Goal: Information Seeking & Learning: Learn about a topic

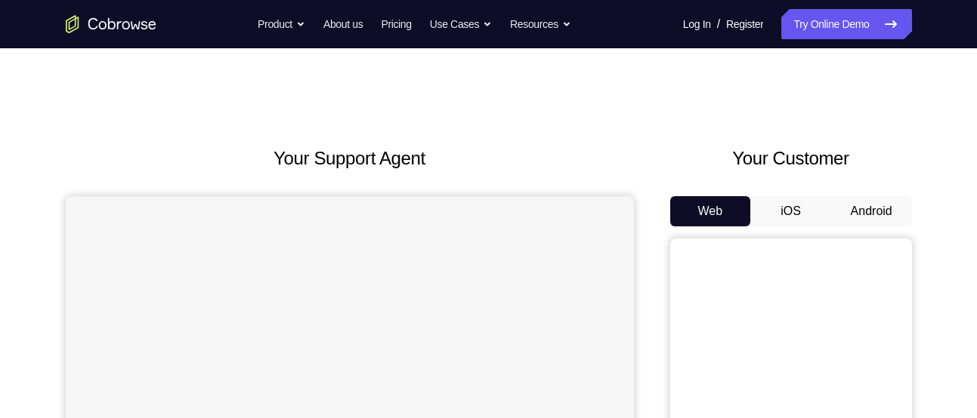
click at [841, 208] on button "Android" at bounding box center [871, 211] width 81 height 30
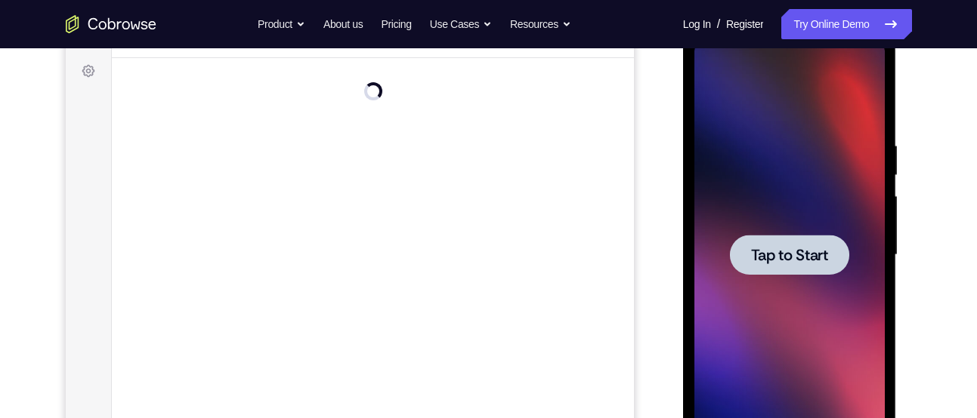
click at [798, 218] on div at bounding box center [789, 255] width 190 height 423
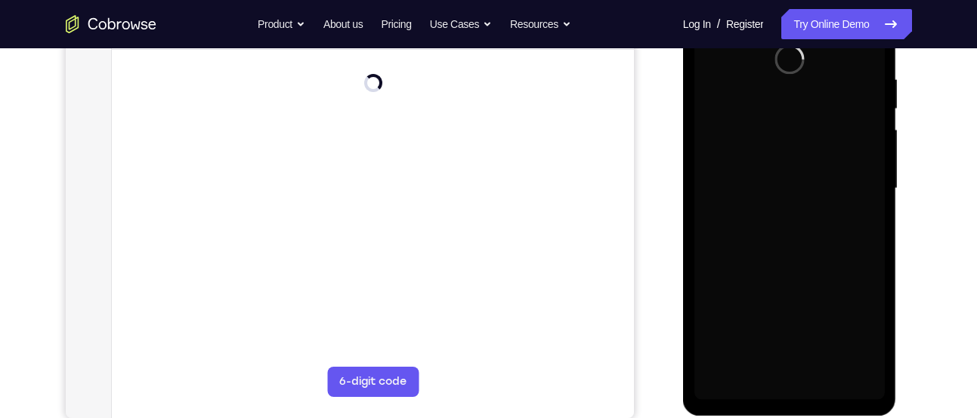
scroll to position [286, 0]
click at [798, 218] on div at bounding box center [789, 187] width 190 height 423
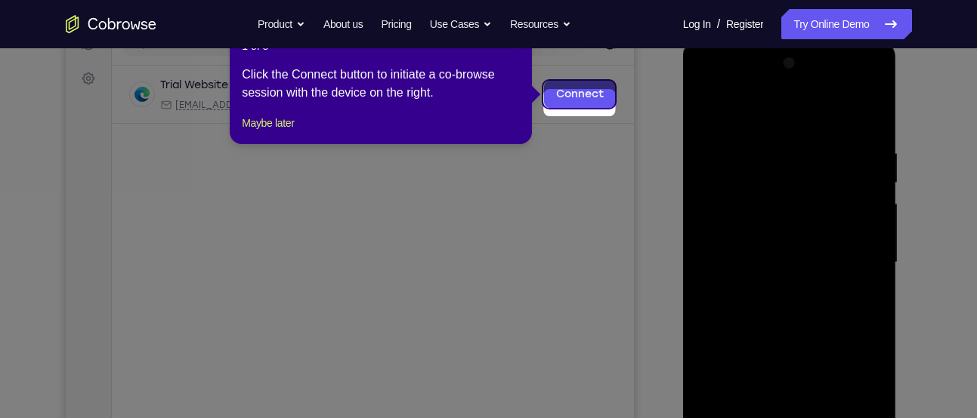
scroll to position [183, 0]
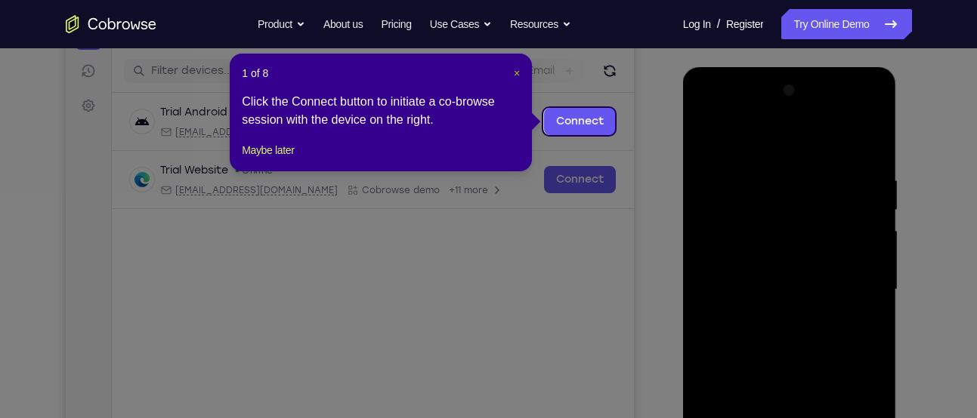
click at [514, 69] on span "×" at bounding box center [517, 73] width 6 height 12
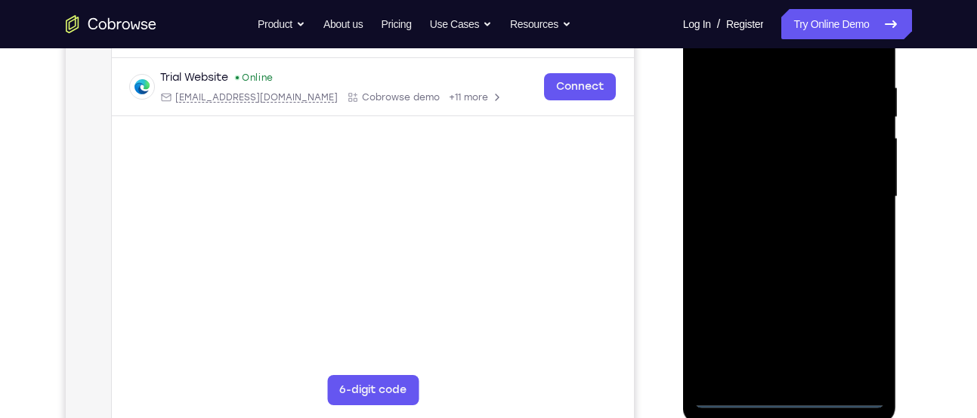
scroll to position [285, 0]
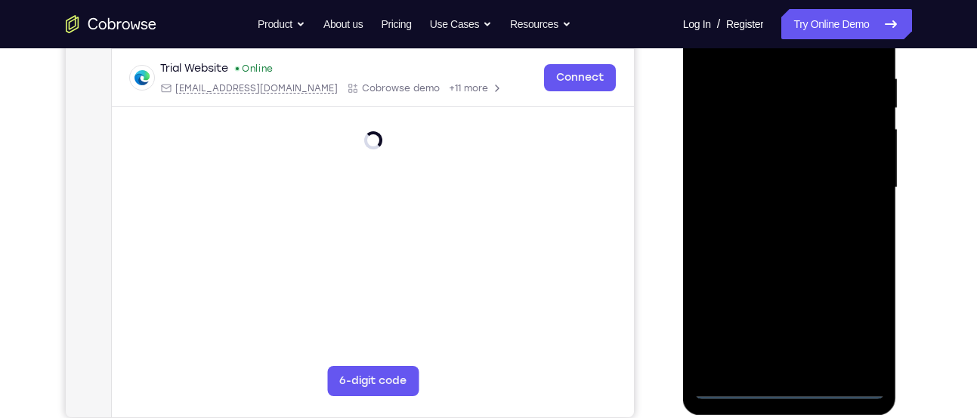
click at [786, 383] on div at bounding box center [789, 188] width 190 height 423
click at [847, 312] on div at bounding box center [789, 188] width 190 height 423
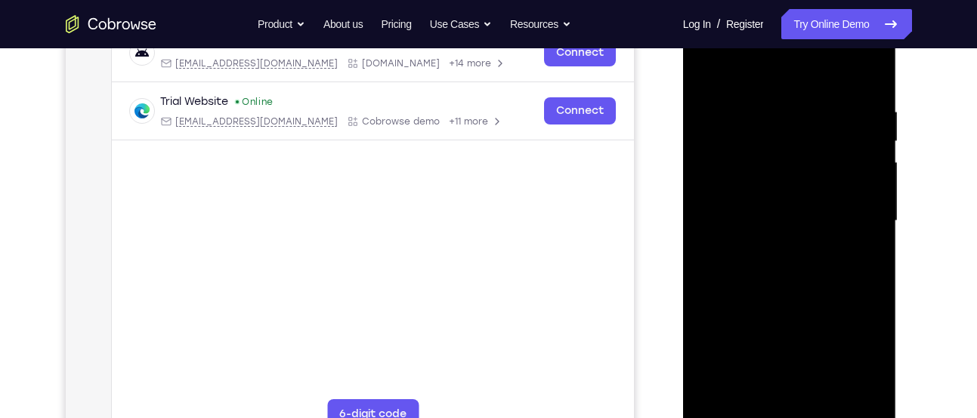
scroll to position [232, 0]
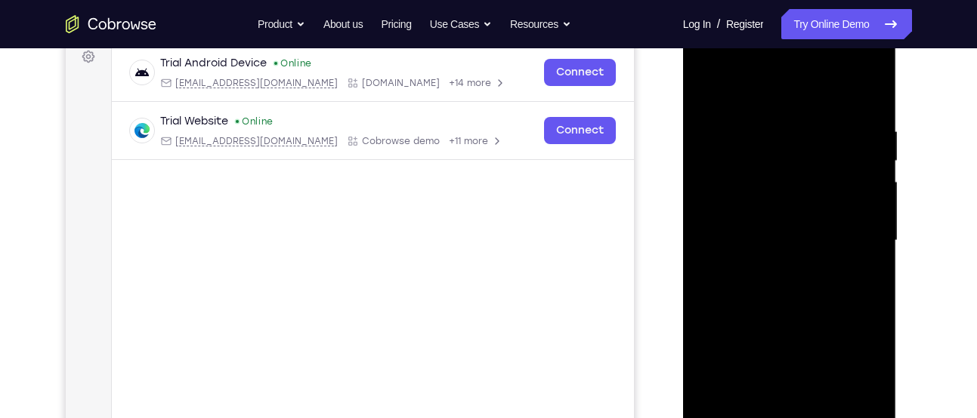
click at [712, 67] on div at bounding box center [789, 240] width 190 height 423
click at [853, 229] on div at bounding box center [789, 240] width 190 height 423
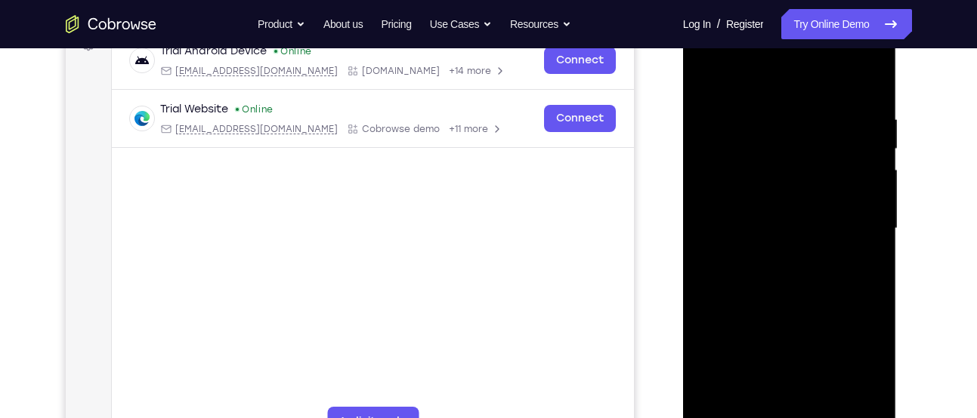
scroll to position [245, 0]
click at [767, 252] on div at bounding box center [789, 228] width 190 height 423
drag, startPoint x: 767, startPoint y: 252, endPoint x: 774, endPoint y: 190, distance: 62.3
click at [774, 190] on div at bounding box center [789, 228] width 190 height 423
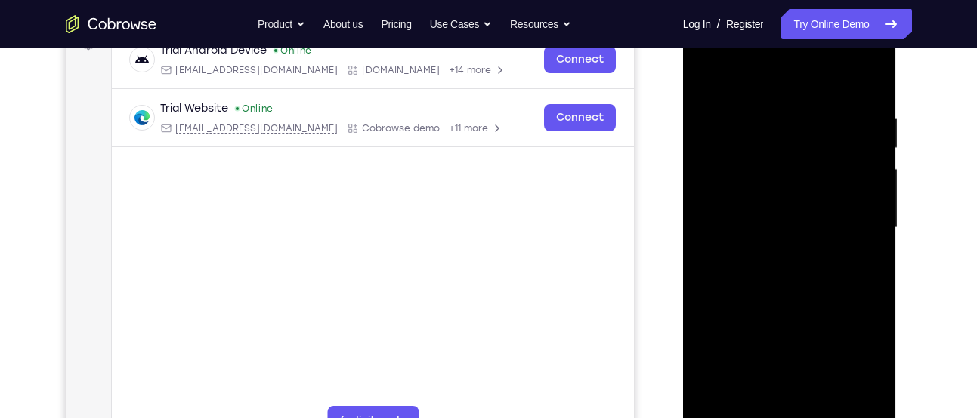
click at [760, 185] on div at bounding box center [789, 228] width 190 height 423
click at [758, 207] on div at bounding box center [789, 228] width 190 height 423
click at [730, 259] on div at bounding box center [789, 228] width 190 height 423
click at [874, 84] on div at bounding box center [789, 228] width 190 height 423
click at [871, 268] on div at bounding box center [789, 228] width 190 height 423
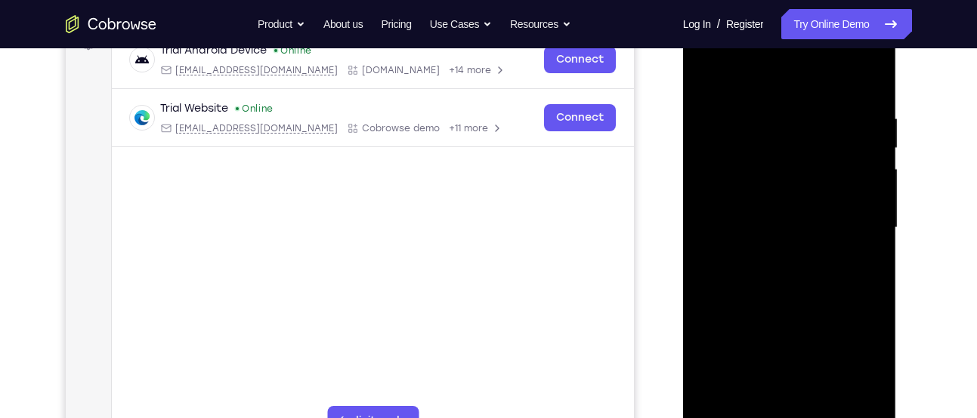
click at [724, 150] on div at bounding box center [789, 228] width 190 height 423
drag, startPoint x: 751, startPoint y: 269, endPoint x: 740, endPoint y: 194, distance: 75.5
click at [740, 194] on div at bounding box center [789, 228] width 190 height 423
click at [733, 265] on div at bounding box center [789, 228] width 190 height 423
click at [871, 142] on div at bounding box center [789, 228] width 190 height 423
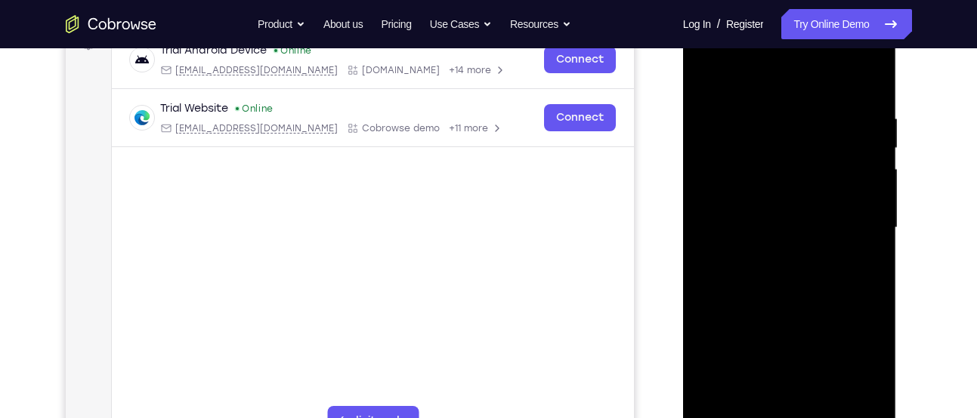
click at [873, 147] on div at bounding box center [789, 228] width 190 height 423
click at [707, 73] on div at bounding box center [789, 228] width 190 height 423
click at [709, 205] on div at bounding box center [789, 228] width 190 height 423
click at [706, 76] on div at bounding box center [789, 228] width 190 height 423
click at [734, 193] on div at bounding box center [789, 228] width 190 height 423
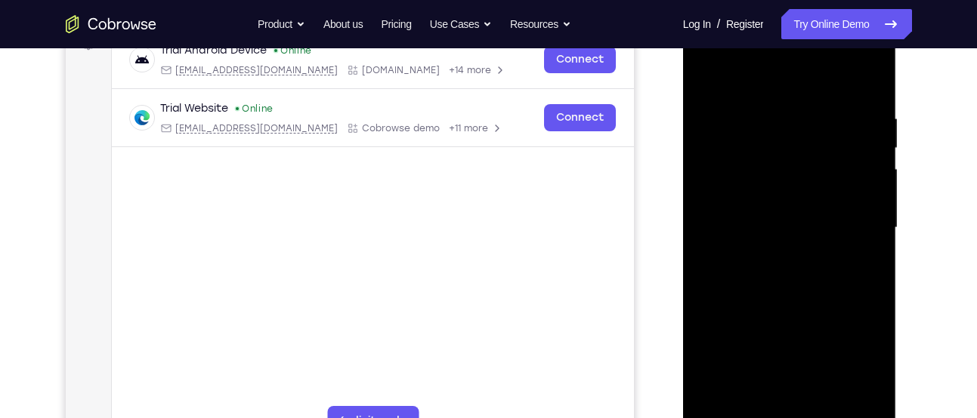
click at [872, 137] on div at bounding box center [789, 228] width 190 height 423
click at [872, 146] on div at bounding box center [789, 228] width 190 height 423
click at [704, 66] on div at bounding box center [789, 228] width 190 height 423
click at [707, 75] on div at bounding box center [789, 228] width 190 height 423
click at [785, 204] on div at bounding box center [789, 228] width 190 height 423
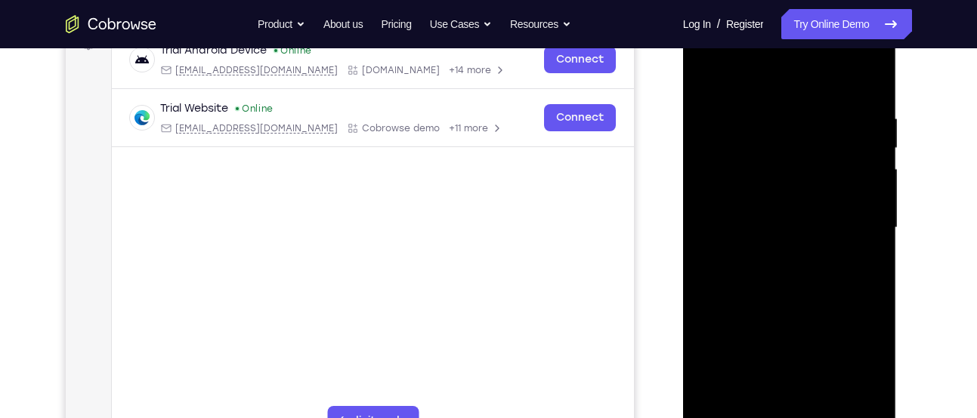
click at [775, 272] on div at bounding box center [789, 228] width 190 height 423
click at [705, 73] on div at bounding box center [789, 228] width 190 height 423
click at [844, 213] on div at bounding box center [789, 228] width 190 height 423
drag, startPoint x: 840, startPoint y: 175, endPoint x: 837, endPoint y: 236, distance: 61.3
click at [837, 236] on div at bounding box center [789, 228] width 190 height 423
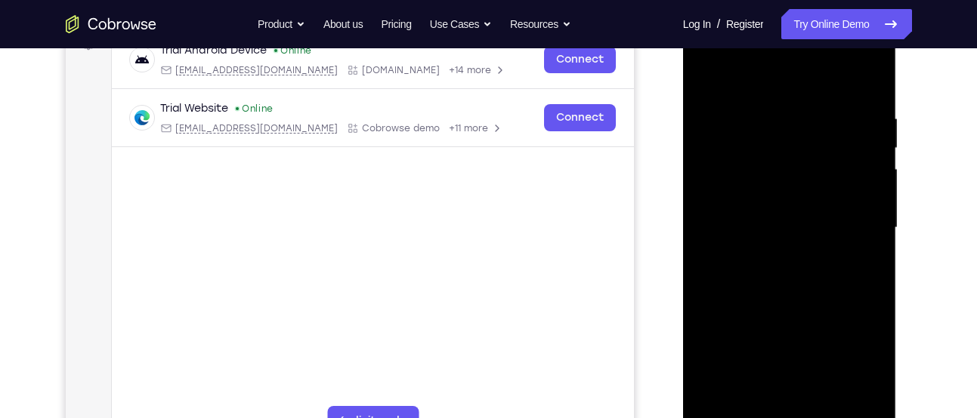
click at [873, 196] on div at bounding box center [789, 228] width 190 height 423
click at [873, 202] on div at bounding box center [789, 228] width 190 height 423
